Goal: Information Seeking & Learning: Learn about a topic

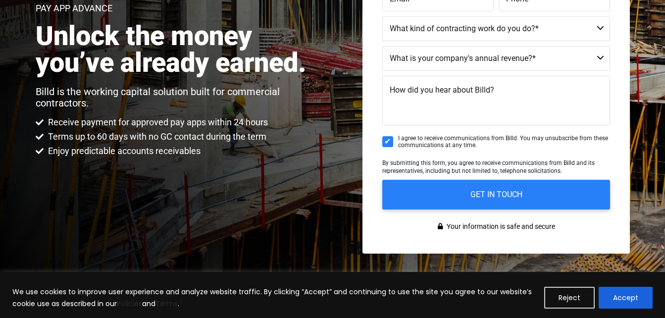
scroll to position [198, 0]
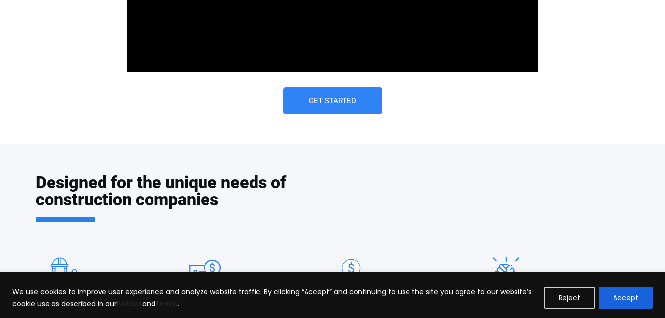
click at [223, 150] on div "Designed for the unique needs of construction companies Cover your biggest expe…" at bounding box center [333, 267] width 594 height 246
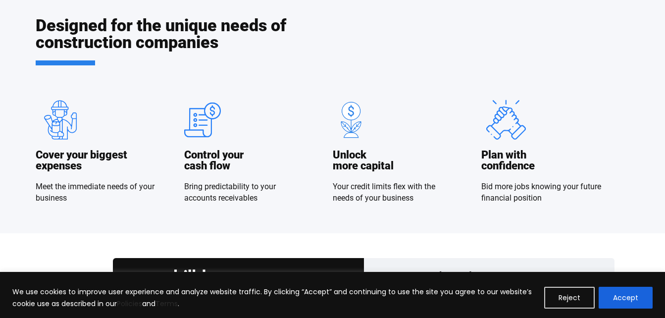
scroll to position [831, 0]
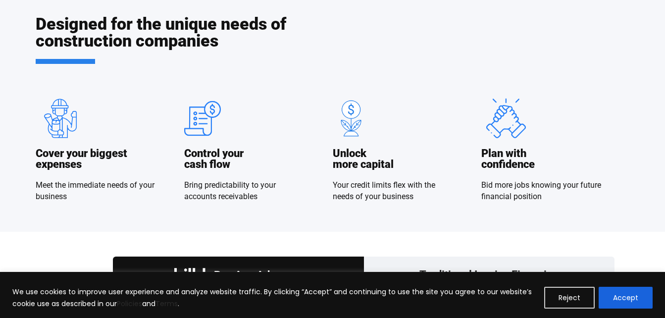
click at [223, 150] on h3 "Control your cash flow" at bounding box center [213, 159] width 59 height 22
drag, startPoint x: 0, startPoint y: 0, endPoint x: 223, endPoint y: 150, distance: 268.9
click at [223, 150] on h3 "Control your cash flow" at bounding box center [213, 159] width 59 height 22
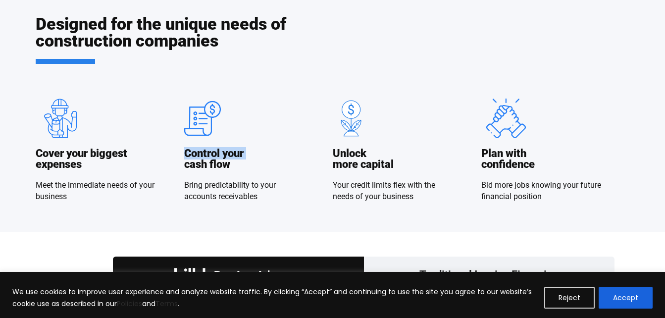
click at [223, 150] on h3 "Control your cash flow" at bounding box center [213, 159] width 59 height 22
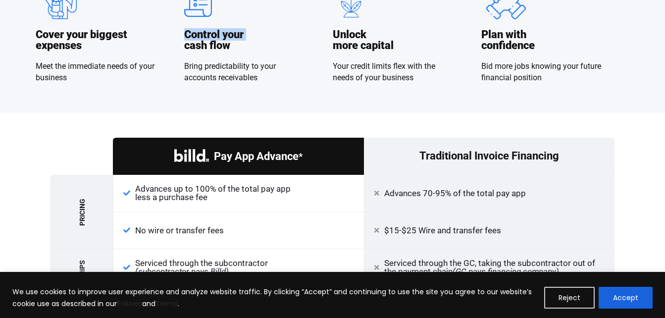
scroll to position [970, 0]
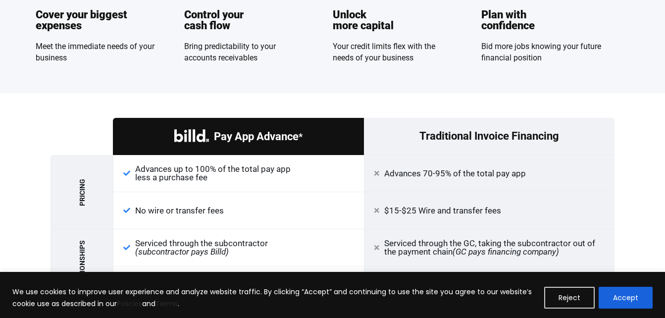
click at [531, 33] on div "Plan with confidence" at bounding box center [507, 25] width 53 height 32
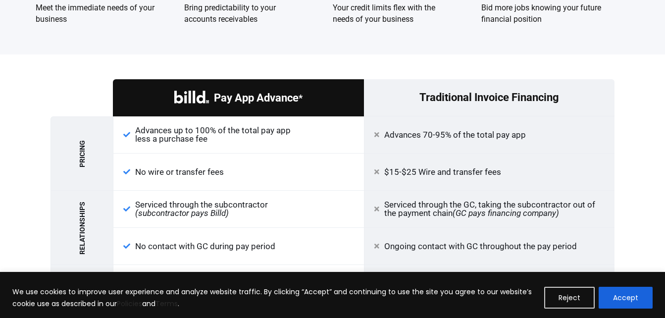
scroll to position [1009, 0]
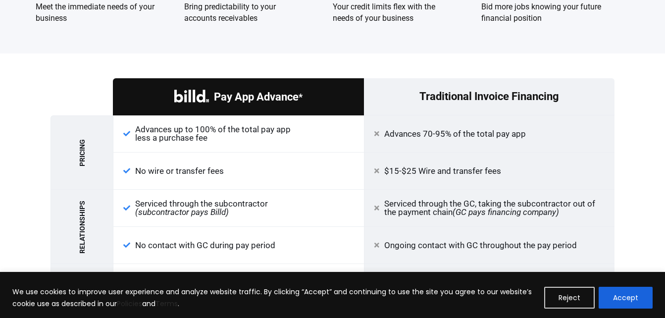
click at [422, 58] on div "Pay App Advance * Traditional Invoice Financing Pricing Advances up to 100% of …" at bounding box center [332, 215] width 564 height 325
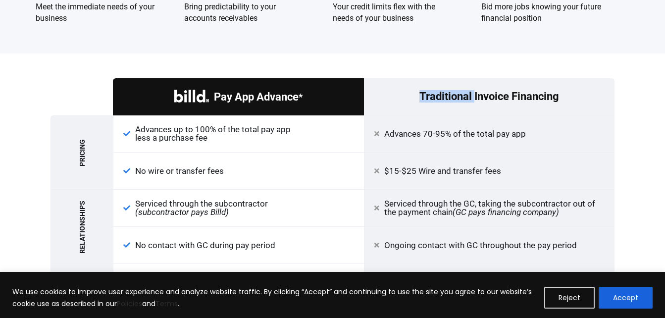
click at [422, 58] on div "Pay App Advance * Traditional Invoice Financing Pricing Advances up to 100% of …" at bounding box center [332, 215] width 564 height 325
click at [630, 213] on div "Pay App Advance * Traditional Invoice Financing Pricing Advances up to 100% of …" at bounding box center [332, 215] width 665 height 325
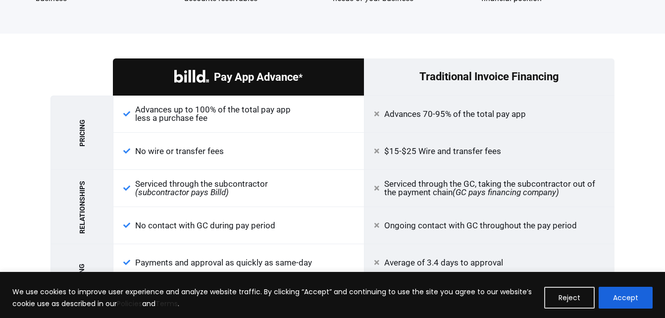
scroll to position [1049, 0]
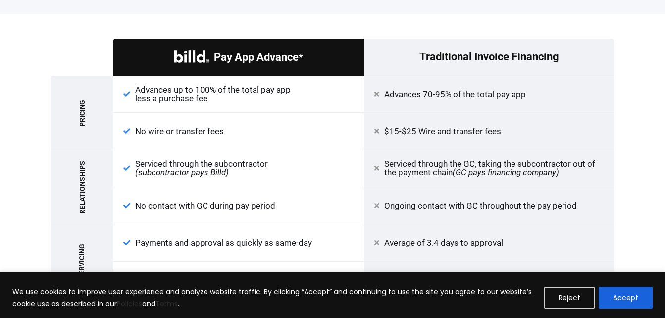
click at [630, 213] on div "Pay App Advance * Traditional Invoice Financing Pricing Advances up to 100% of …" at bounding box center [332, 176] width 665 height 325
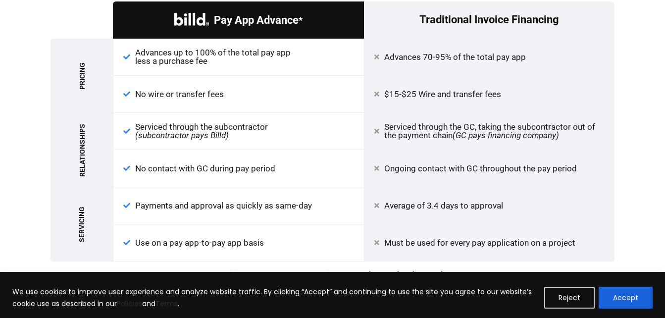
scroll to position [1089, 0]
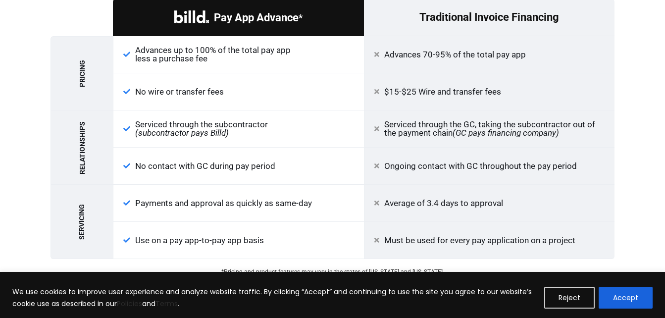
click at [630, 213] on div "Pay App Advance * Traditional Invoice Financing Pricing Advances up to 100% of …" at bounding box center [332, 136] width 665 height 325
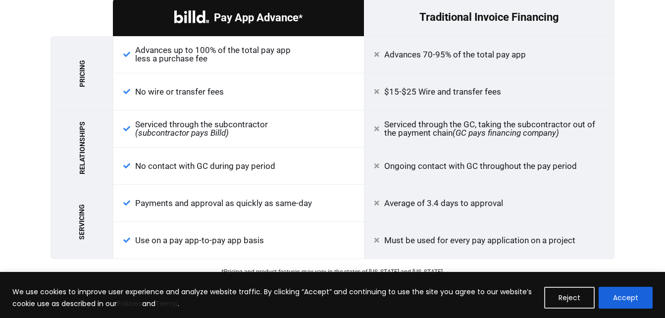
click at [630, 213] on div "Pay App Advance * Traditional Invoice Financing Pricing Advances up to 100% of …" at bounding box center [332, 136] width 665 height 325
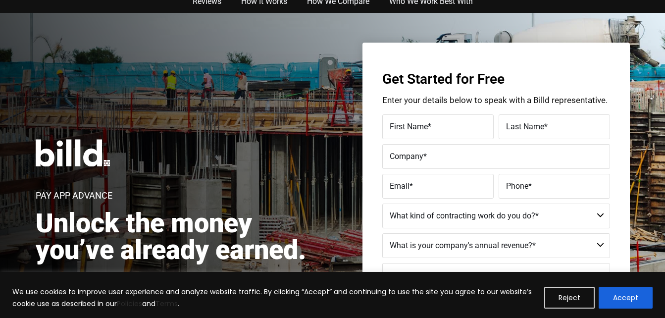
scroll to position [0, 0]
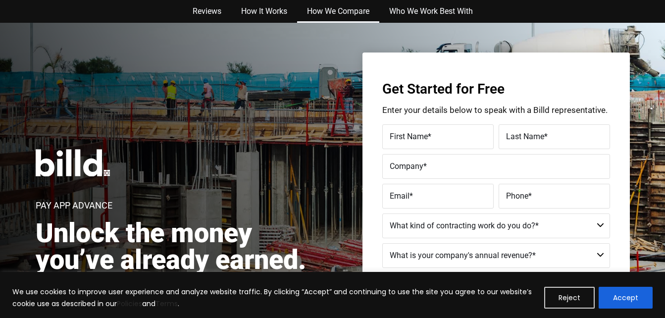
click at [340, 15] on link "How We Compare" at bounding box center [338, 11] width 82 height 23
click at [561, 301] on button "Reject" at bounding box center [569, 298] width 50 height 22
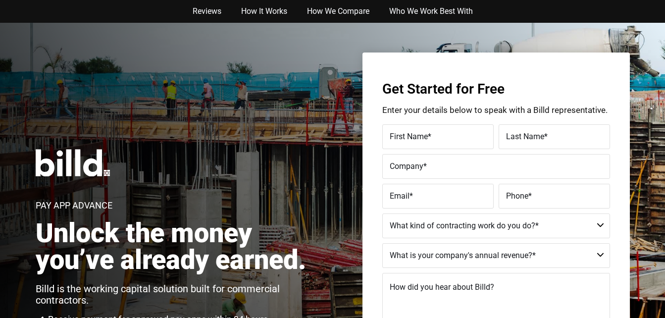
click at [240, 205] on div "Pay App Advance Unlock the money you’ve already earned. Billd is the working ca…" at bounding box center [176, 251] width 281 height 205
